Goal: Find specific page/section: Find specific page/section

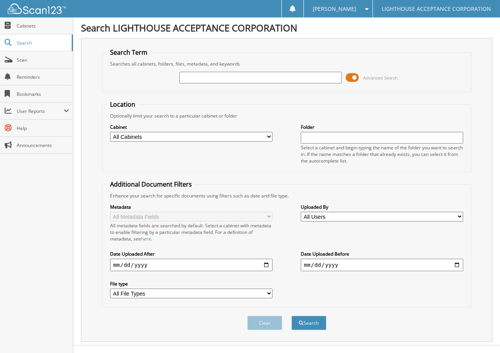
click at [232, 78] on input "text" at bounding box center [261, 78] width 162 height 12
type input "9310"
click at [292, 316] on button "Search" at bounding box center [309, 323] width 35 height 14
click at [349, 79] on span at bounding box center [352, 78] width 13 height 12
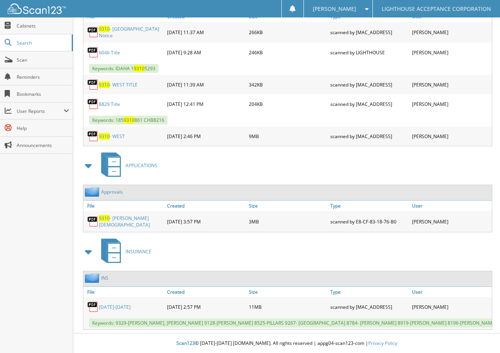
scroll to position [200, 0]
click at [129, 132] on div "9310 - WEST" at bounding box center [124, 136] width 82 height 16
click at [118, 133] on link "9310 - WEST" at bounding box center [112, 136] width 26 height 7
